Goal: Book appointment/travel/reservation

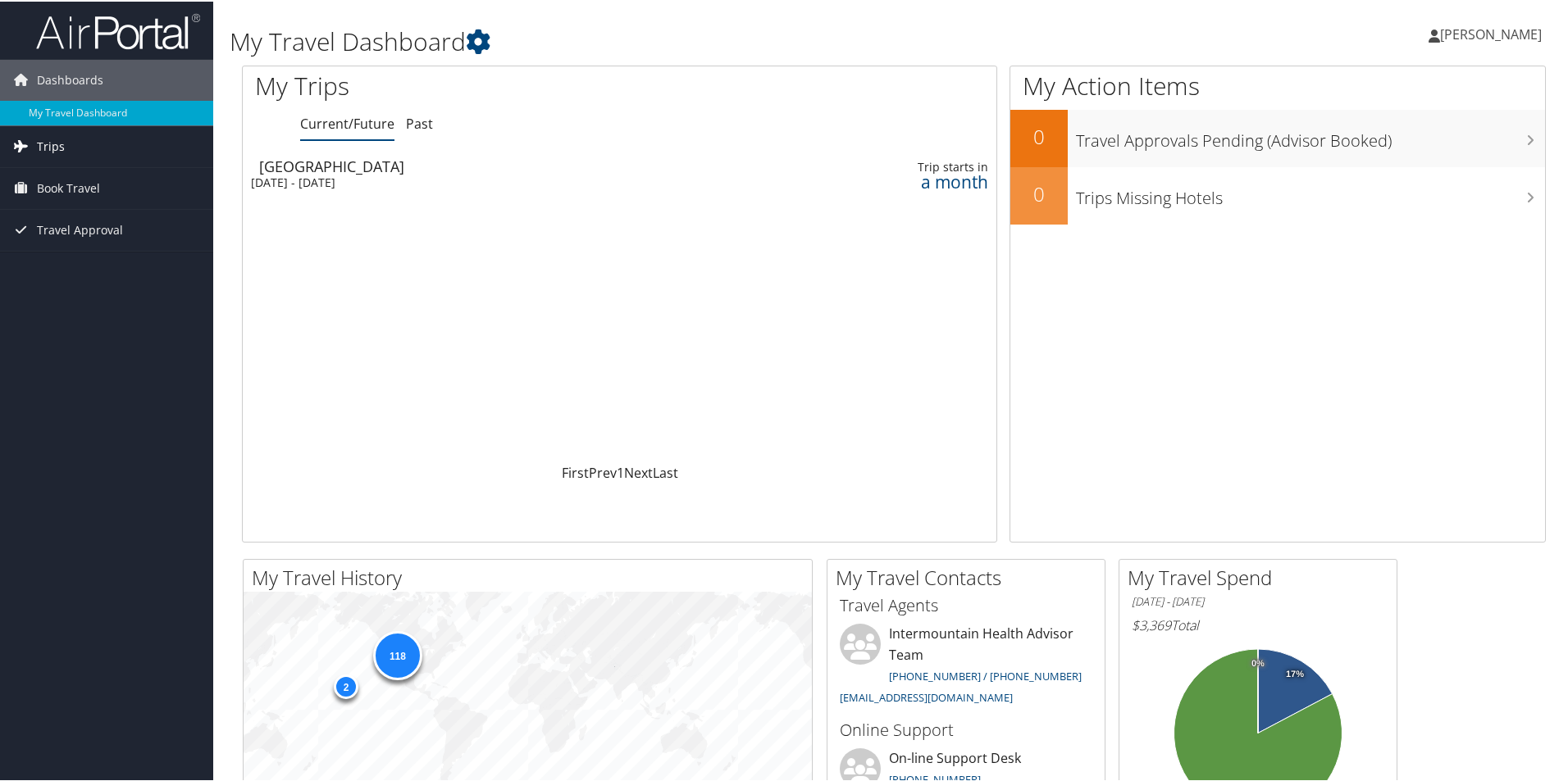
click at [61, 145] on span "Trips" at bounding box center [51, 145] width 28 height 41
click at [64, 180] on link "Current/Future Trips" at bounding box center [106, 177] width 213 height 24
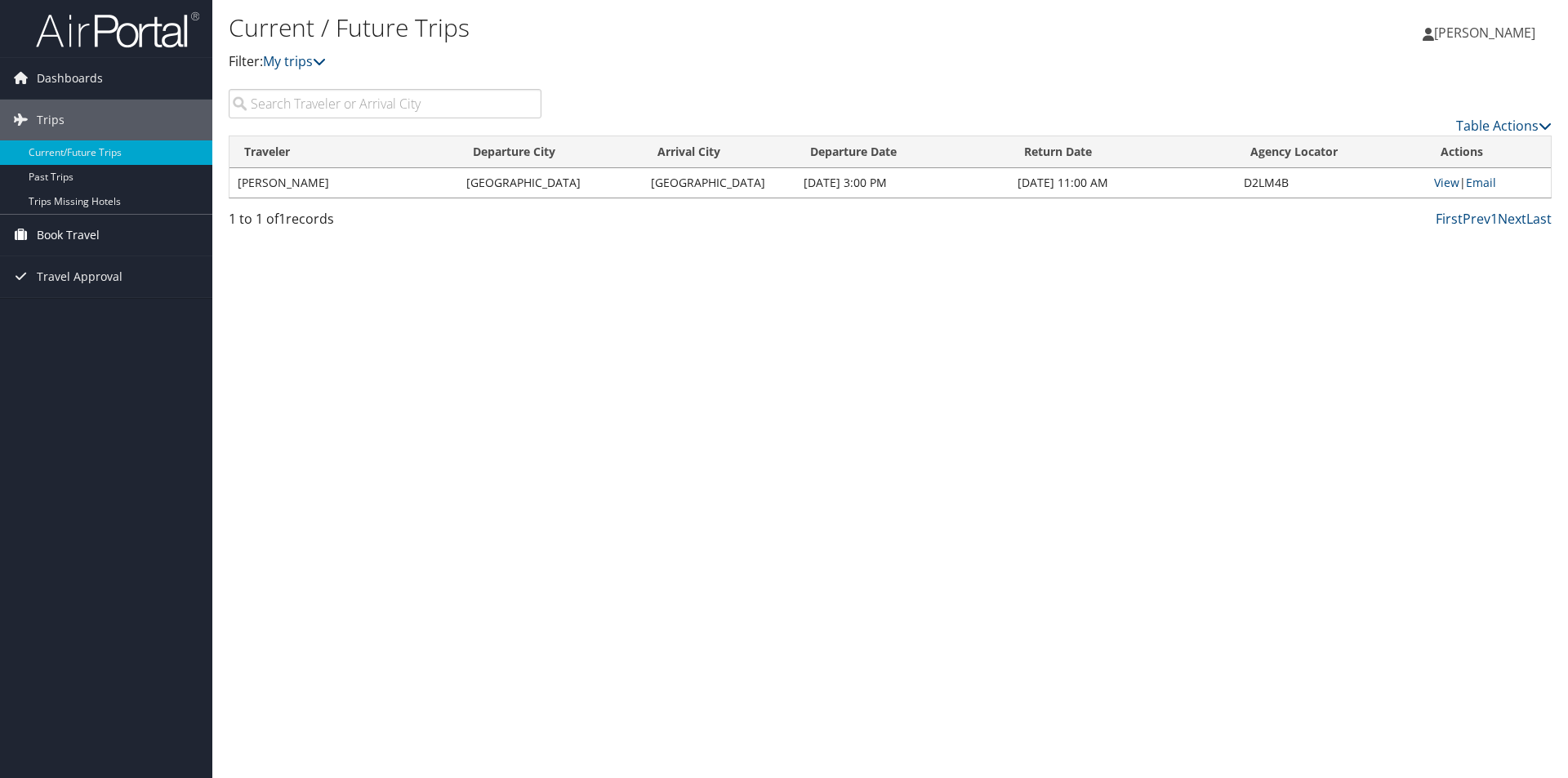
click at [81, 238] on span "Book Travel" at bounding box center [67, 236] width 63 height 41
click at [66, 319] on link "Book/Manage Online Trips" at bounding box center [106, 317] width 212 height 24
